Goal: Task Accomplishment & Management: Manage account settings

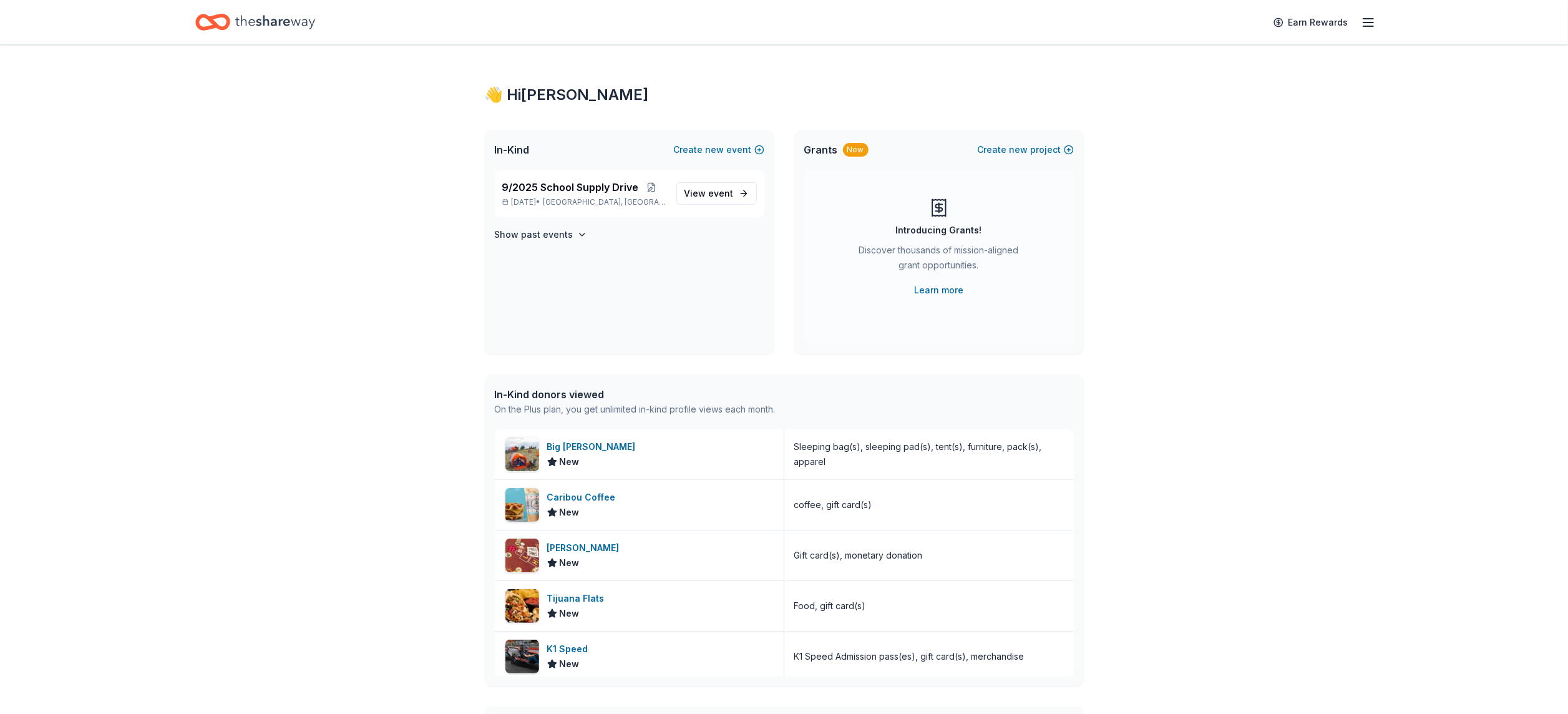
scroll to position [3, 0]
click at [726, 193] on span "event" at bounding box center [721, 191] width 25 height 11
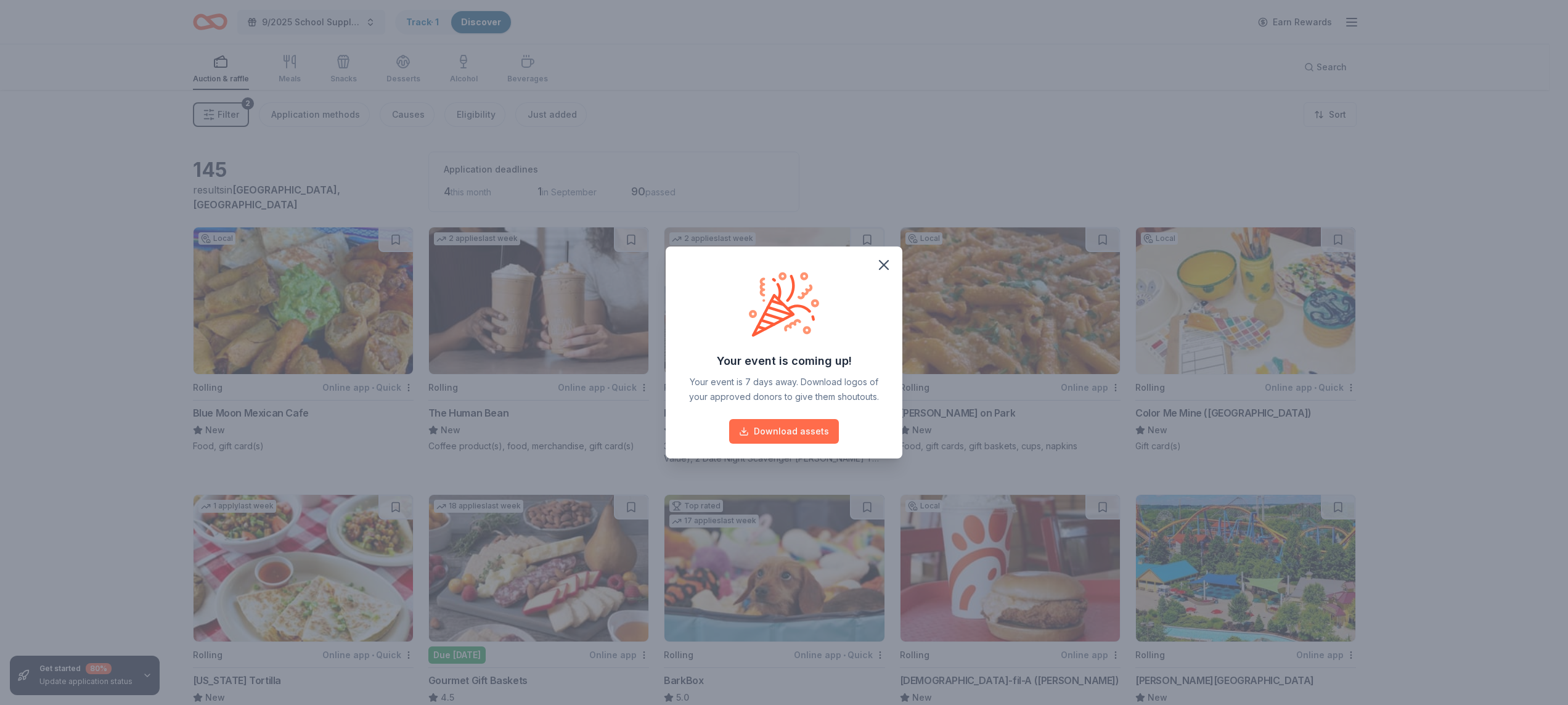
click at [758, 429] on button "Download assets" at bounding box center [784, 432] width 110 height 25
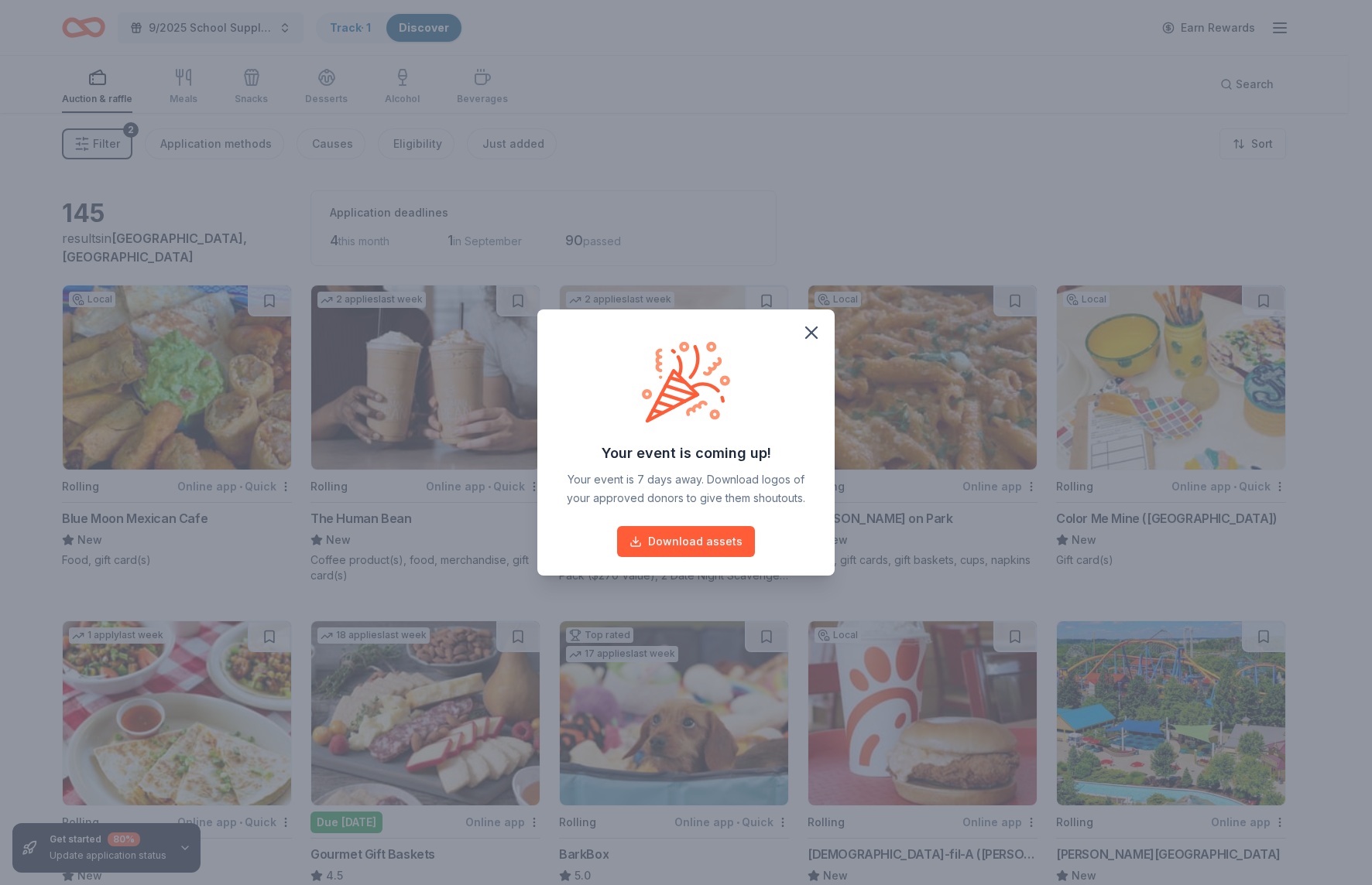
click at [1070, 153] on div "Your event is coming up! Your event is 7 days away. Download logos of your appr…" at bounding box center [686, 442] width 1372 height 885
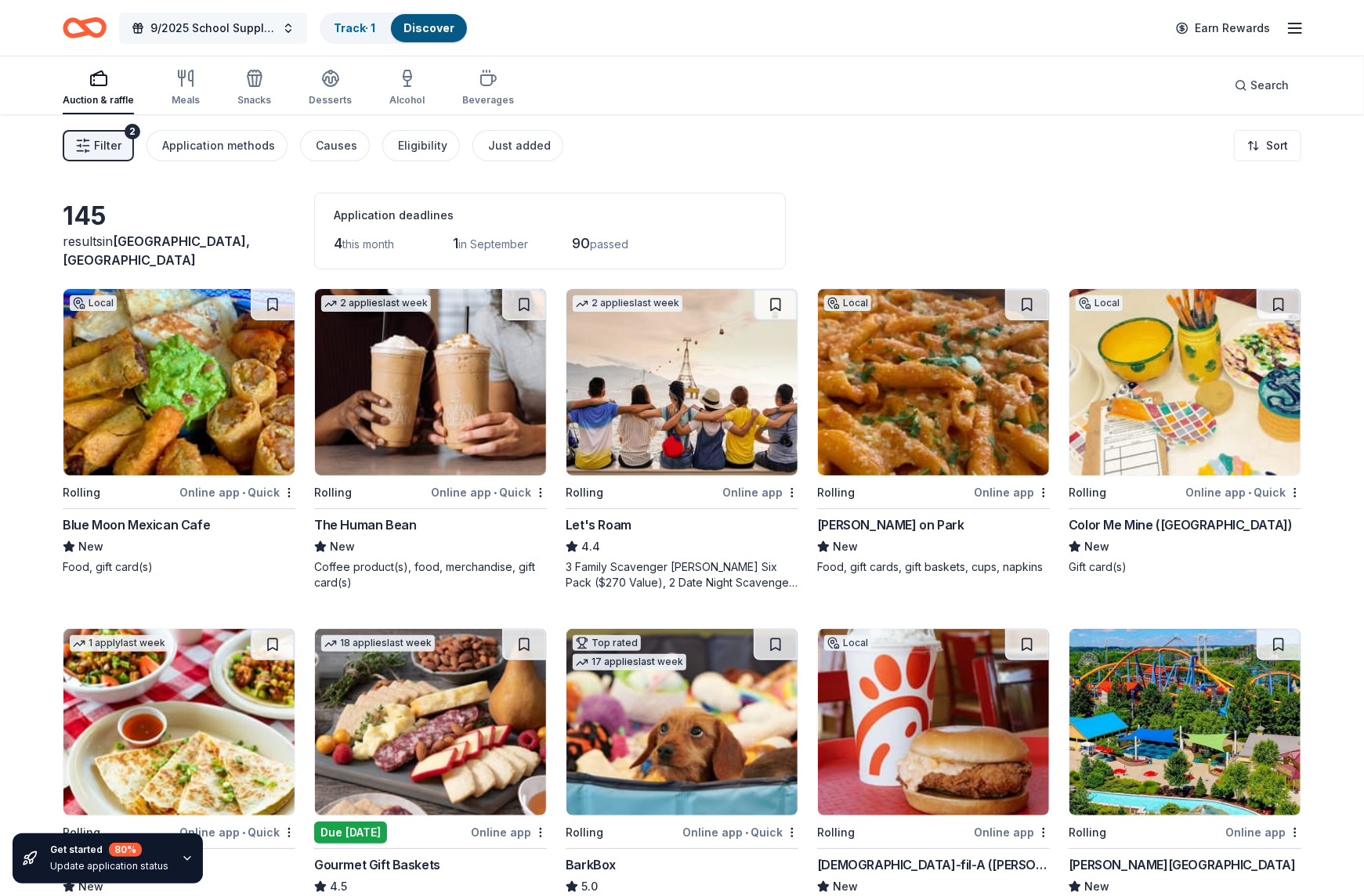
click at [215, 26] on span "9/2025 School Supply Drive" at bounding box center [213, 27] width 125 height 19
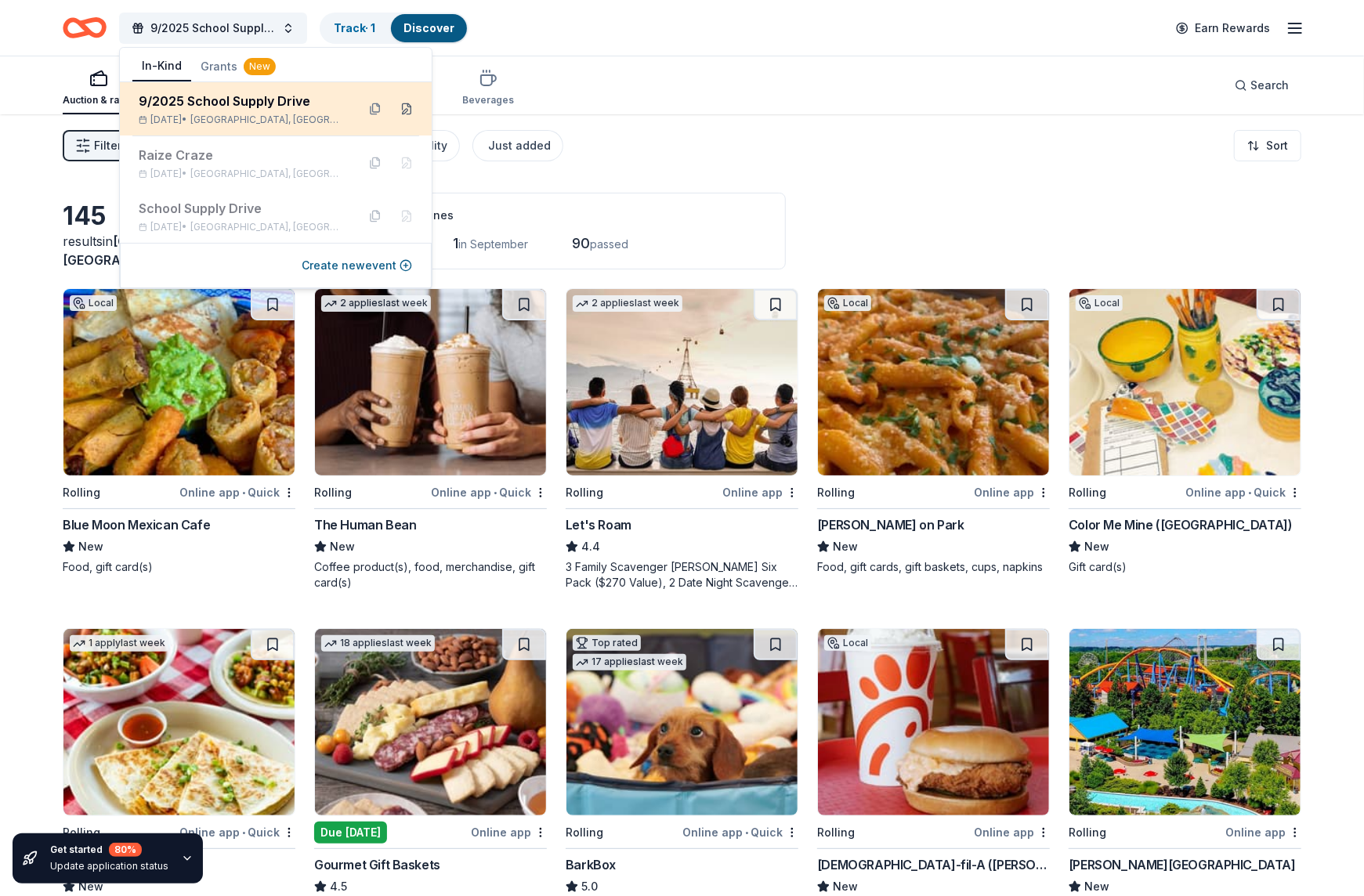
click at [411, 108] on button at bounding box center [406, 109] width 25 height 25
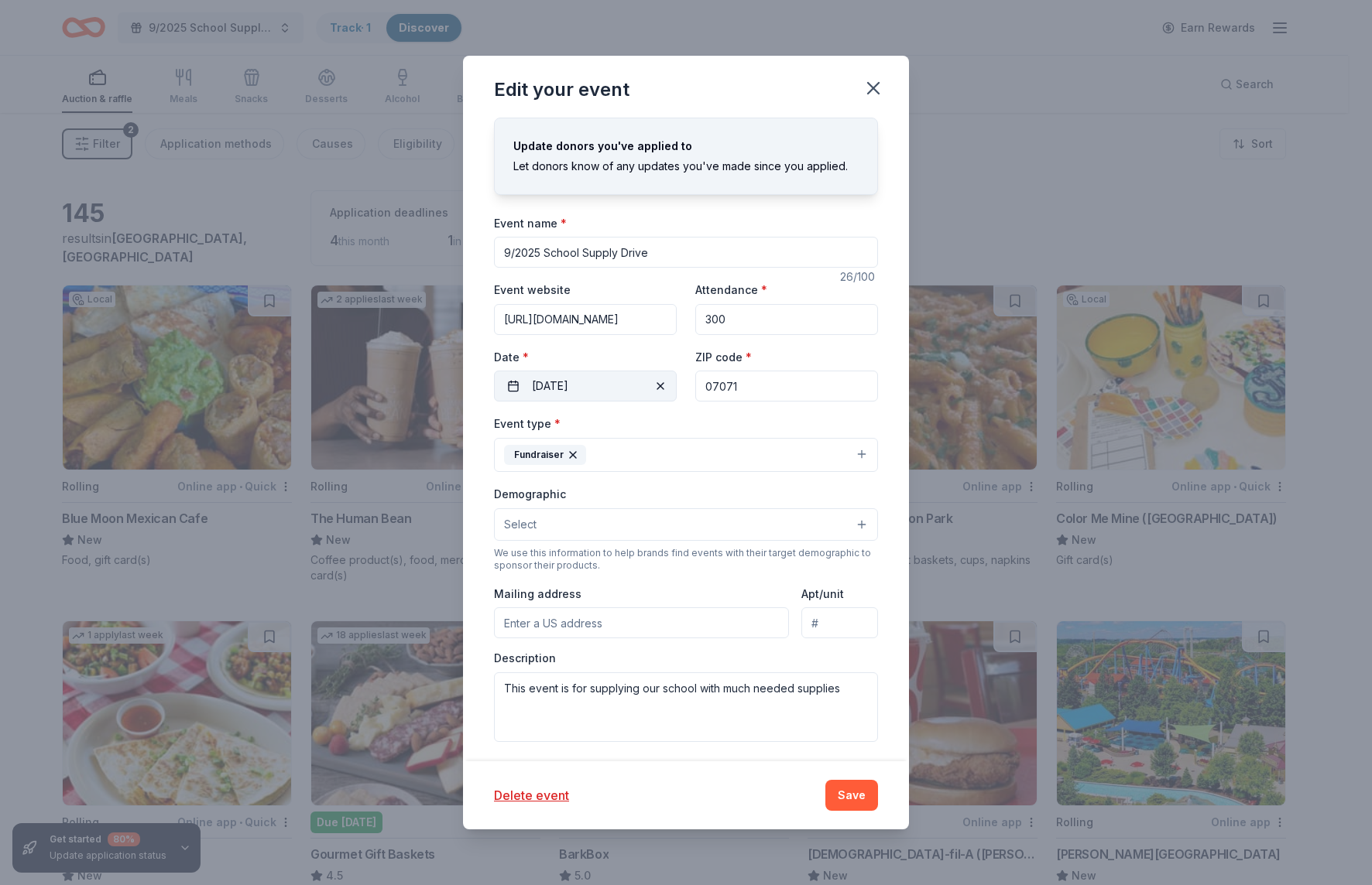
click at [545, 402] on button "[DATE]" at bounding box center [584, 386] width 182 height 31
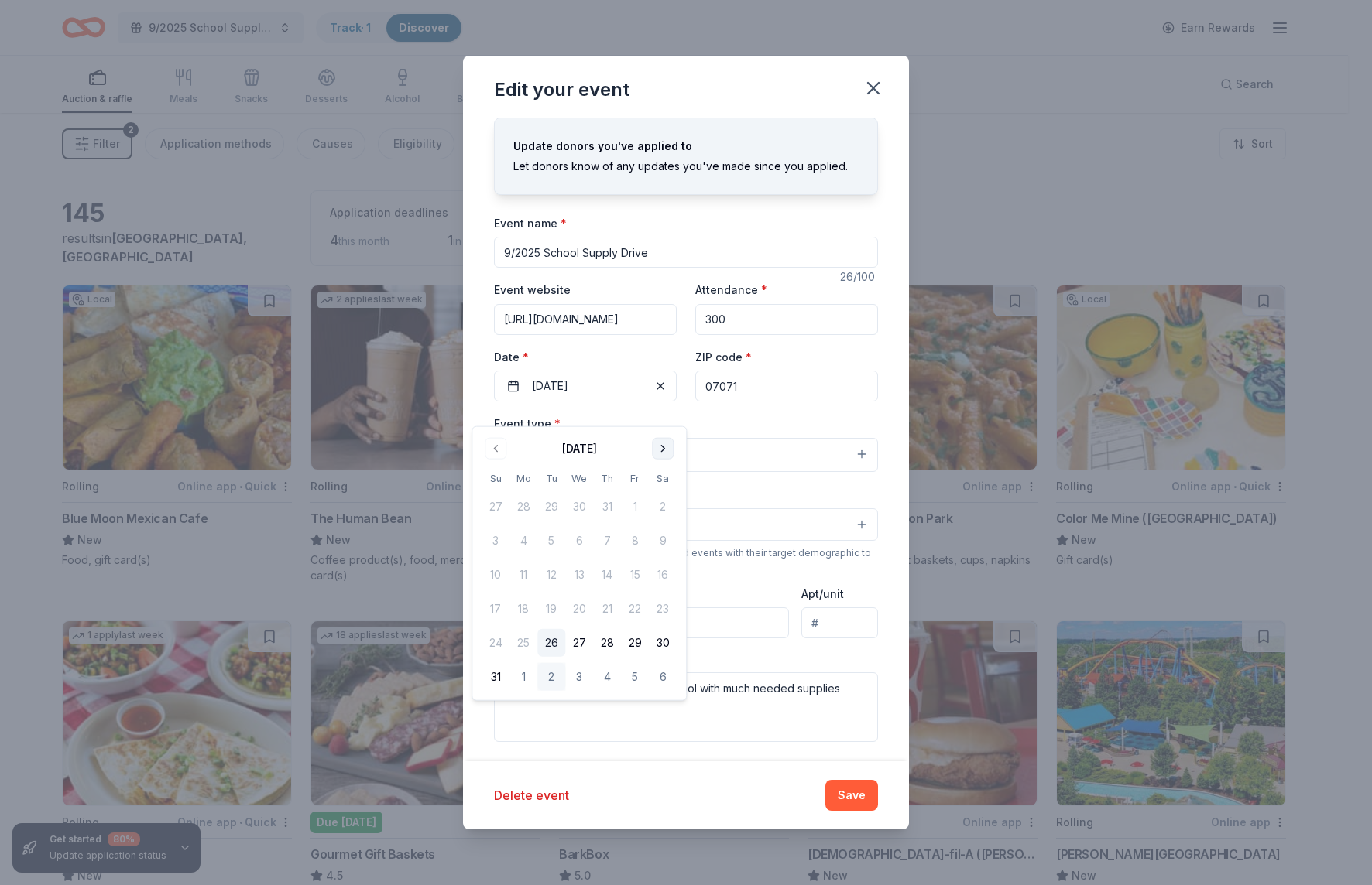
click at [669, 456] on button "Go to next month" at bounding box center [662, 448] width 22 height 22
click at [531, 645] on button "29" at bounding box center [523, 643] width 28 height 28
click at [851, 800] on button "Save" at bounding box center [851, 796] width 52 height 31
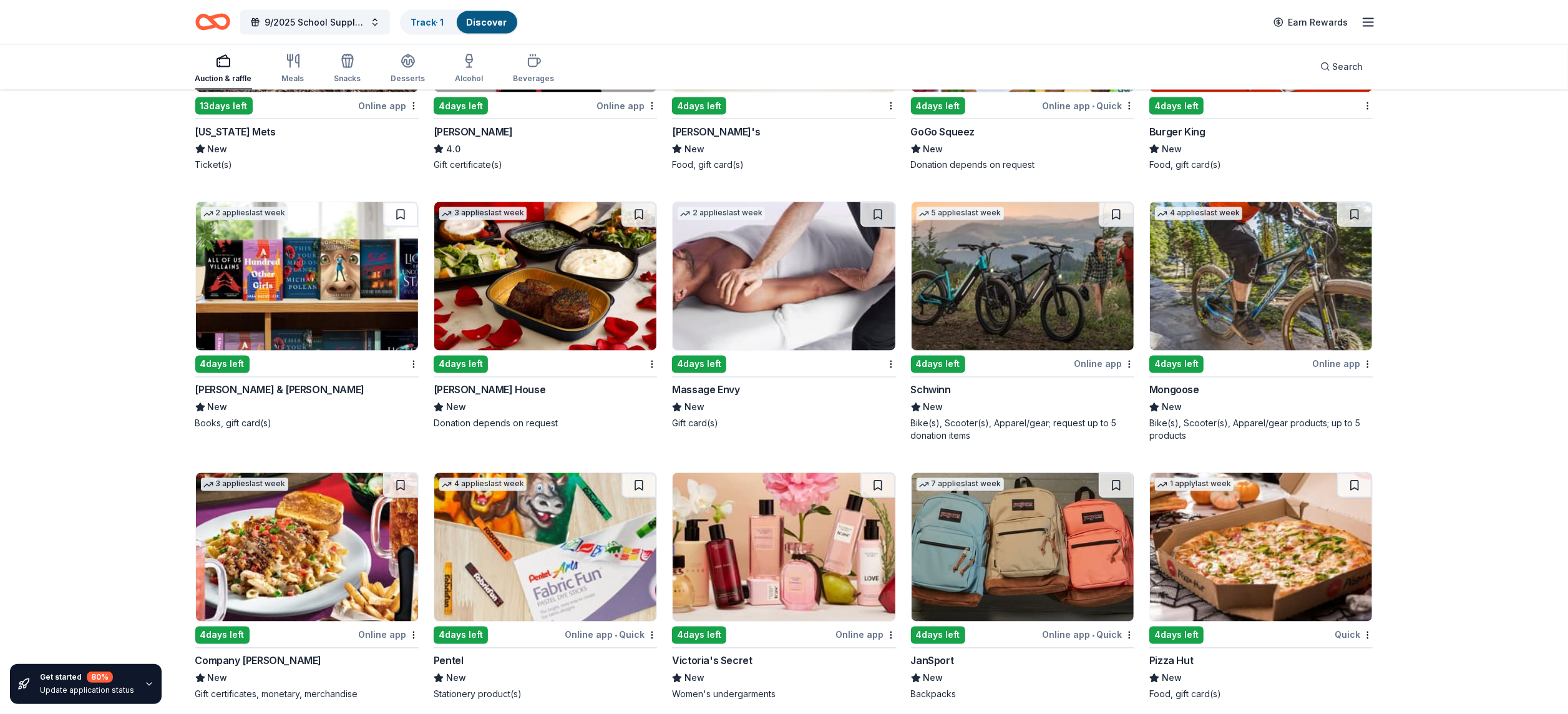
scroll to position [7004, 0]
